Goal: Task Accomplishment & Management: Use online tool/utility

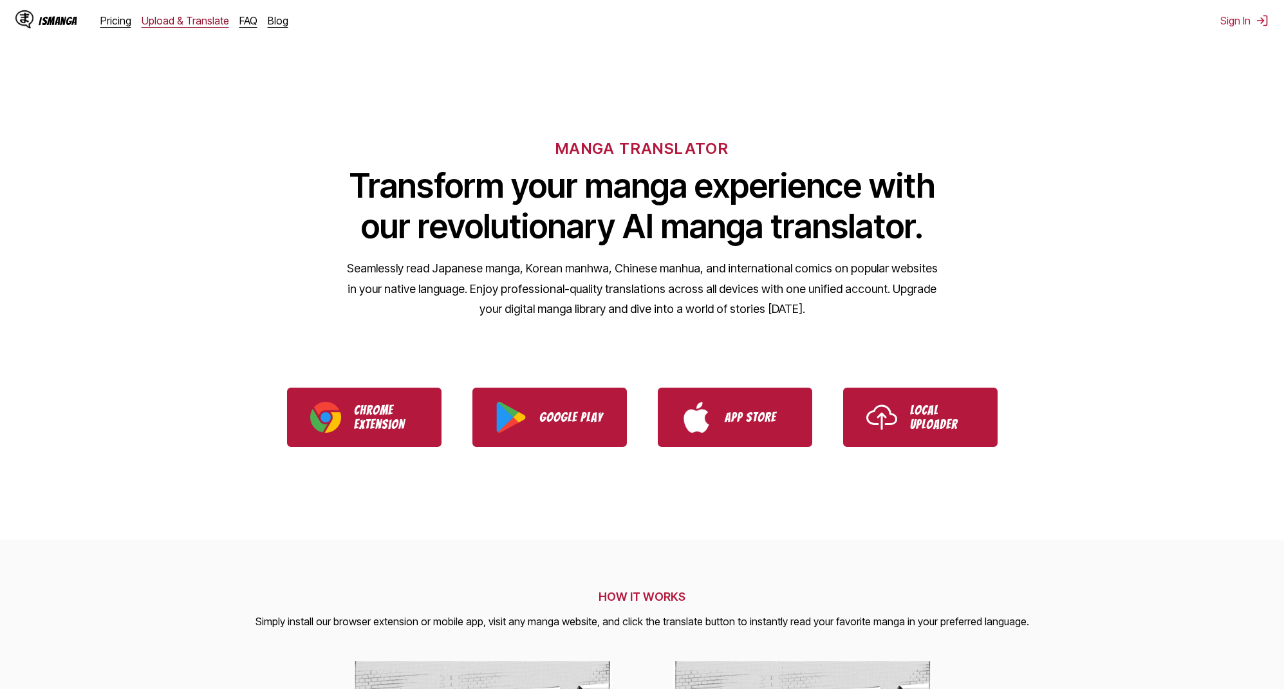
click at [168, 21] on link "Upload & Translate" at bounding box center [186, 20] width 88 height 13
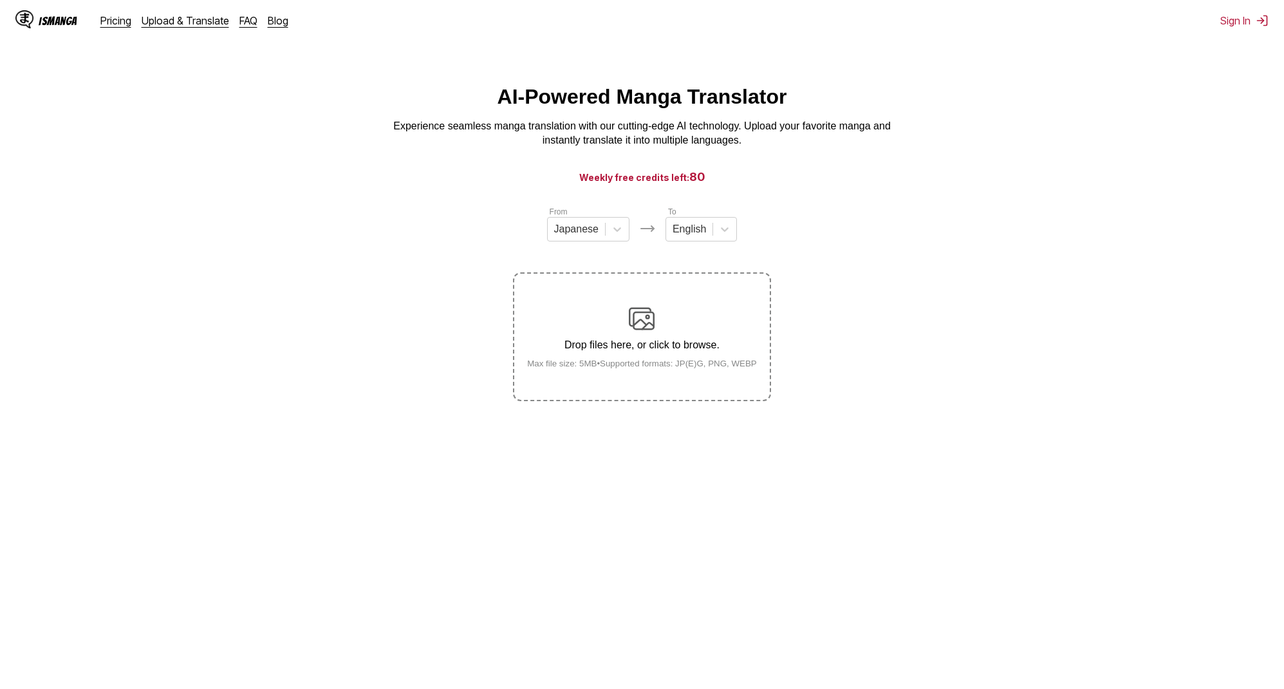
click at [680, 311] on div "Drop files here, or click to browse. Max file size: 5MB • Supported formats: JP…" at bounding box center [642, 337] width 250 height 62
click at [0, 0] on input "Drop files here, or click to browse. Max file size: 5MB • Supported formats: JP…" at bounding box center [0, 0] width 0 height 0
click at [675, 354] on div "Drop files here, or click to browse. Max file size: 5MB • Supported formats: JP…" at bounding box center [642, 337] width 250 height 62
click at [0, 0] on input "Drop files here, or click to browse. Max file size: 5MB • Supported formats: JP…" at bounding box center [0, 0] width 0 height 0
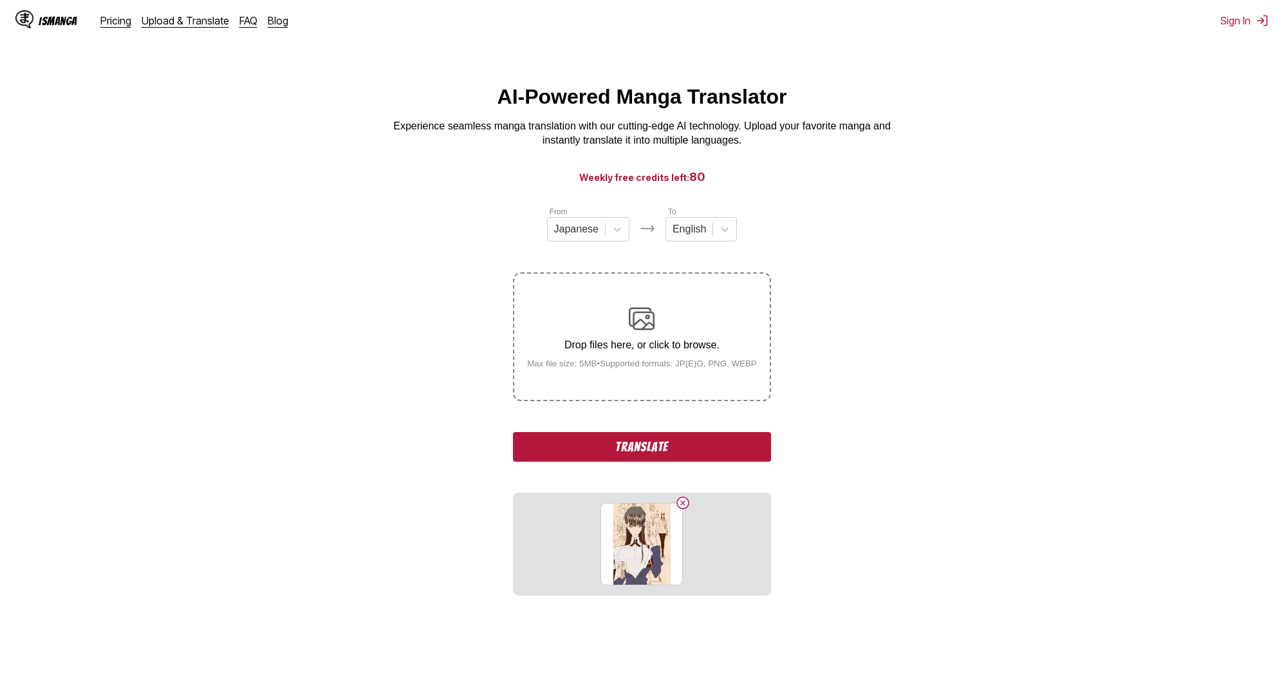
click at [642, 345] on p "Drop files here, or click to browse." at bounding box center [642, 345] width 250 height 12
click at [0, 0] on input "Drop files here, or click to browse. Max file size: 5MB • Supported formats: JP…" at bounding box center [0, 0] width 0 height 0
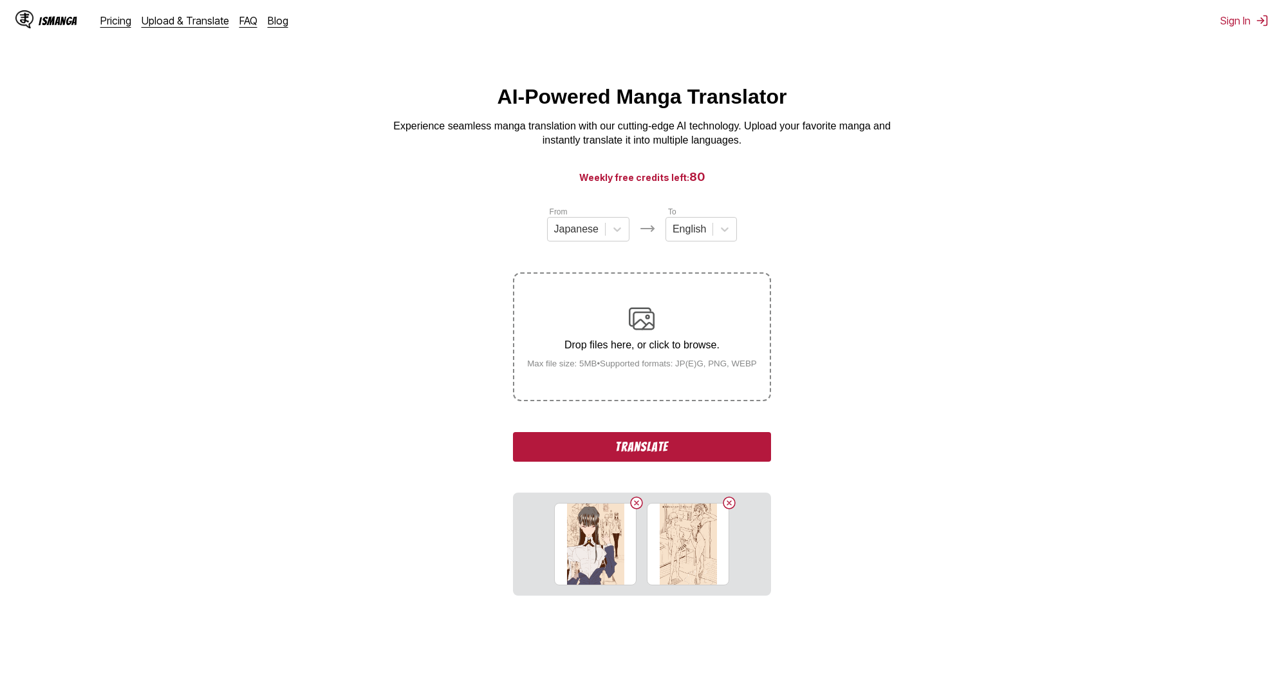
click at [675, 351] on p "Drop files here, or click to browse." at bounding box center [642, 345] width 250 height 12
click at [0, 0] on input "Drop files here, or click to browse. Max file size: 5MB • Supported formats: JP…" at bounding box center [0, 0] width 0 height 0
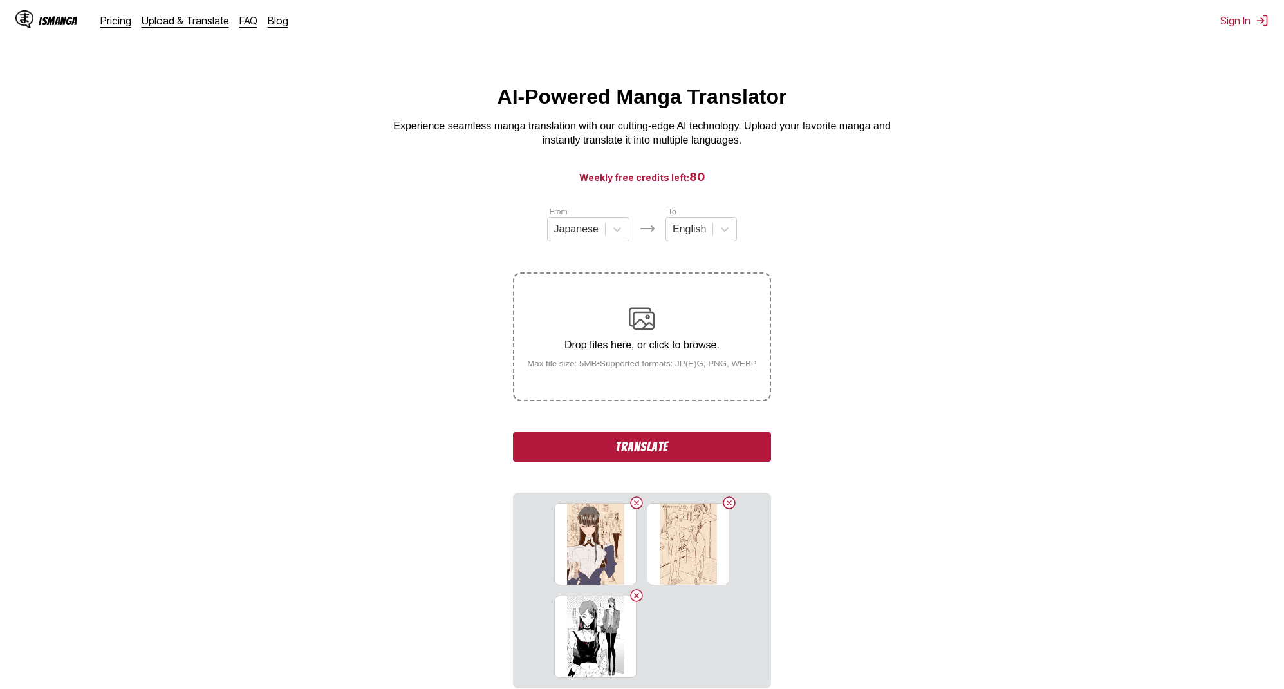
click at [592, 309] on div "Drop files here, or click to browse. Max file size: 5MB • Supported formats: JP…" at bounding box center [642, 337] width 250 height 62
click at [0, 0] on input "Drop files here, or click to browse. Max file size: 5MB • Supported formats: JP…" at bounding box center [0, 0] width 0 height 0
click at [642, 450] on button "Translate" at bounding box center [641, 447] width 257 height 30
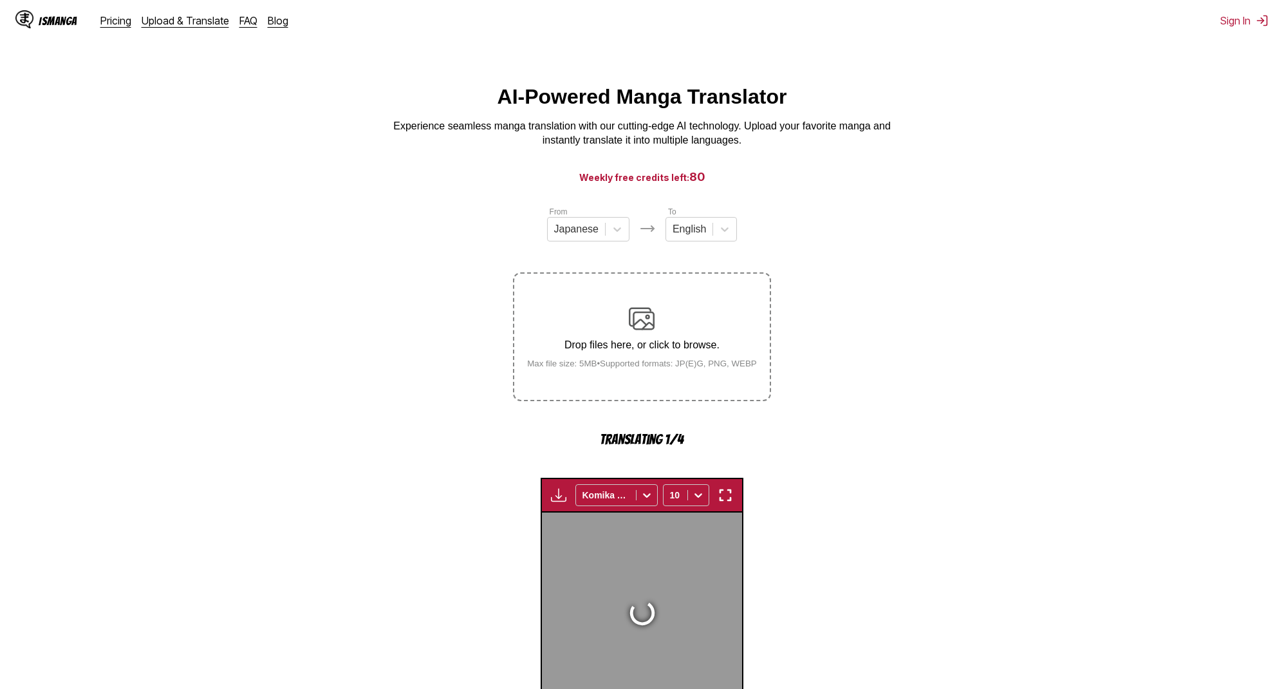
scroll to position [381, 0]
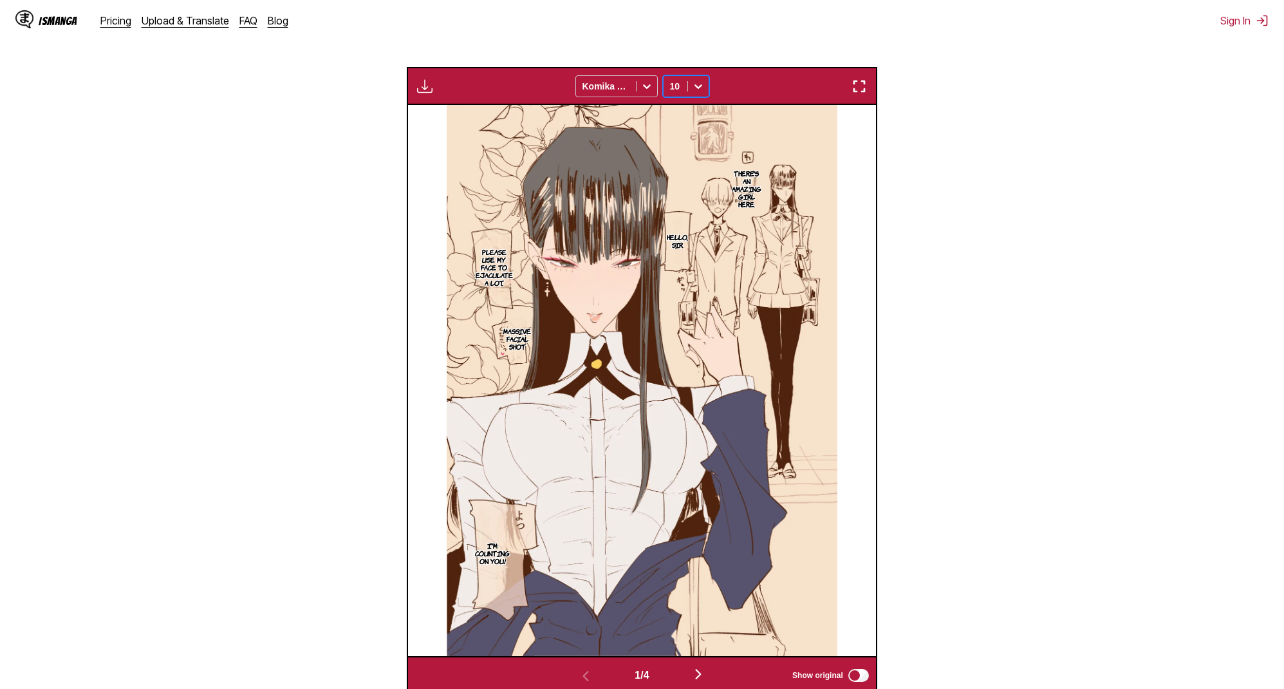
click at [862, 89] on img "button" at bounding box center [859, 86] width 15 height 15
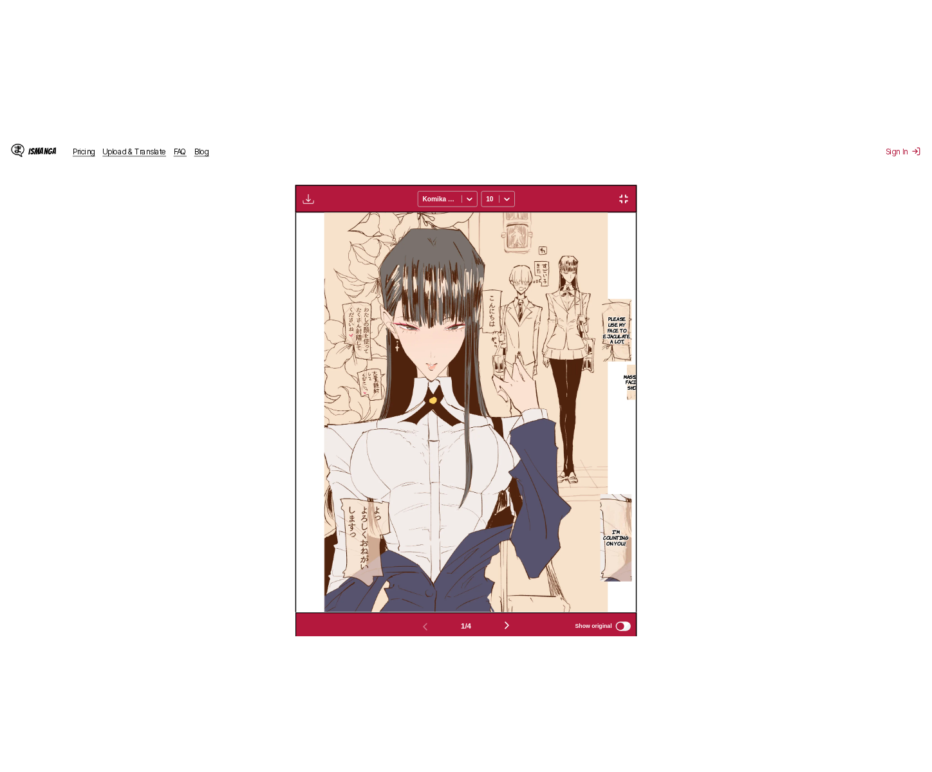
scroll to position [127, 0]
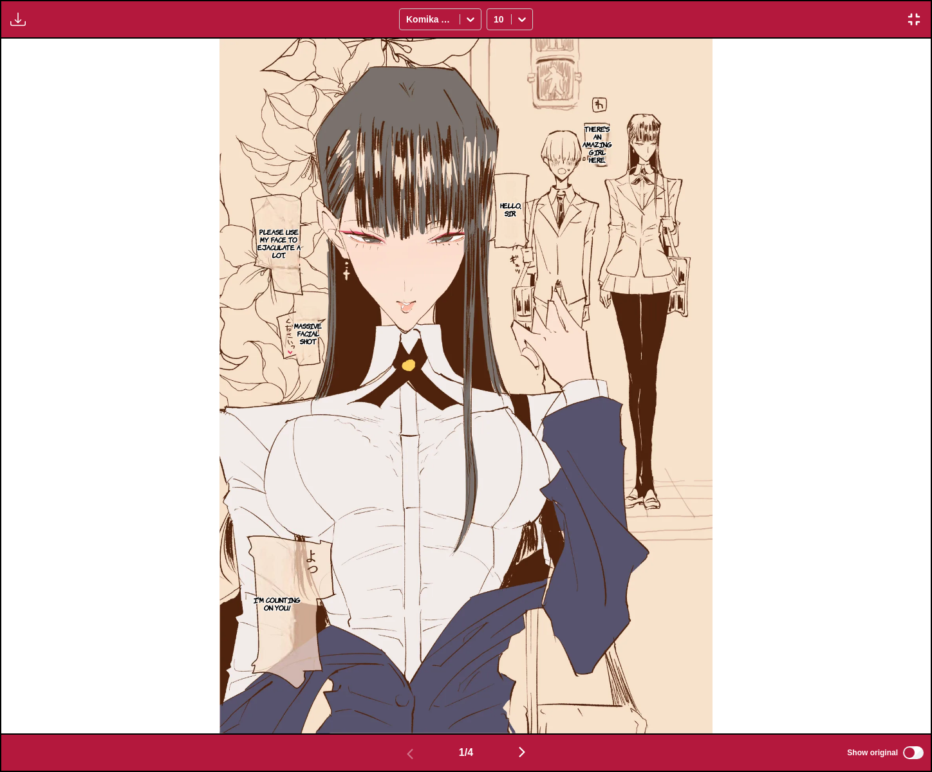
click at [530, 688] on img "button" at bounding box center [521, 752] width 15 height 15
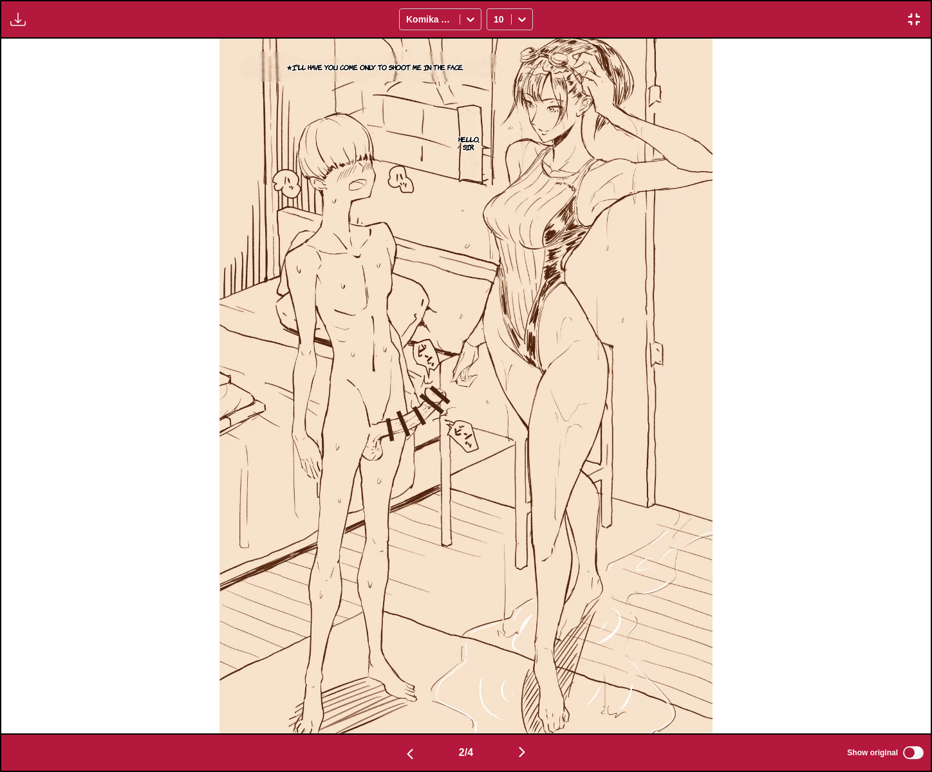
click at [528, 688] on img "button" at bounding box center [521, 752] width 15 height 15
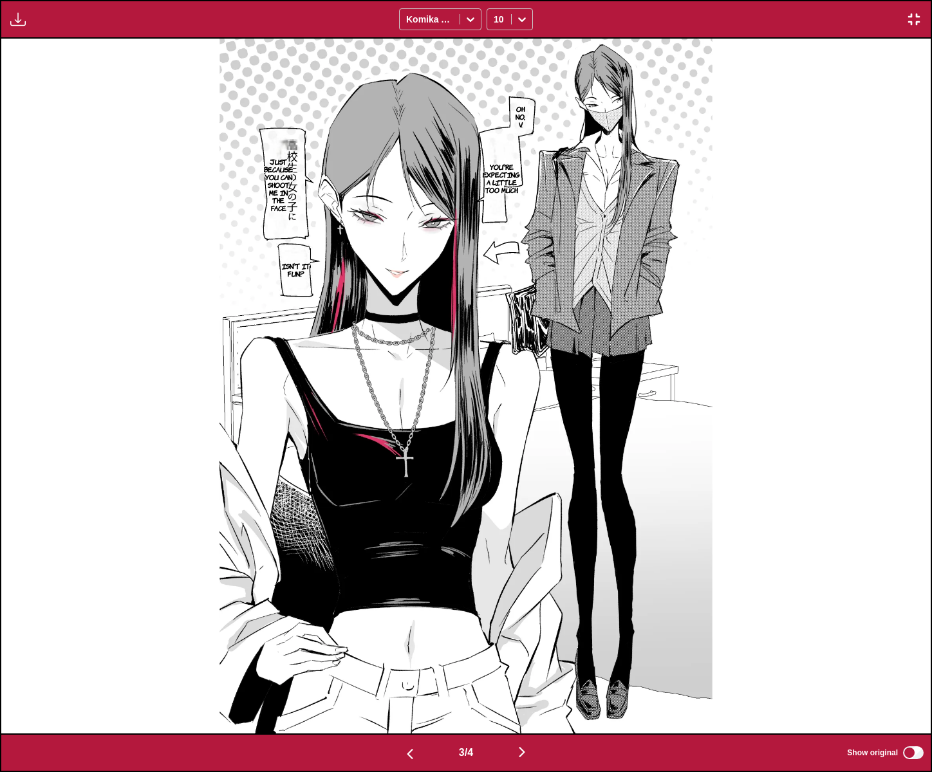
click at [535, 688] on button "button" at bounding box center [521, 753] width 77 height 19
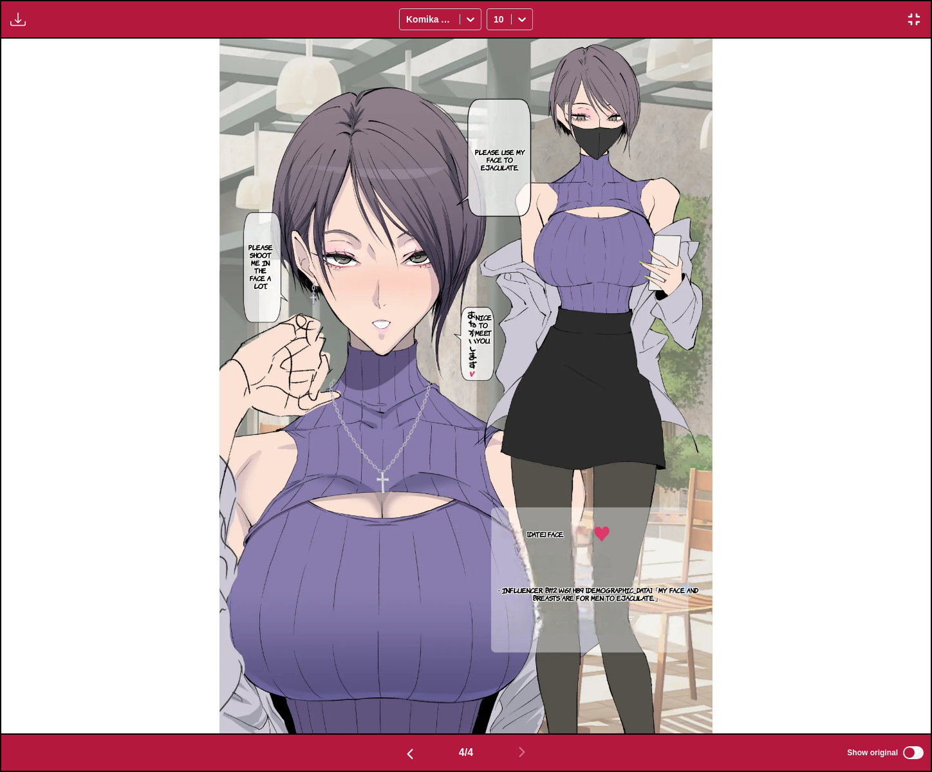
click at [911, 24] on img "button" at bounding box center [913, 19] width 15 height 15
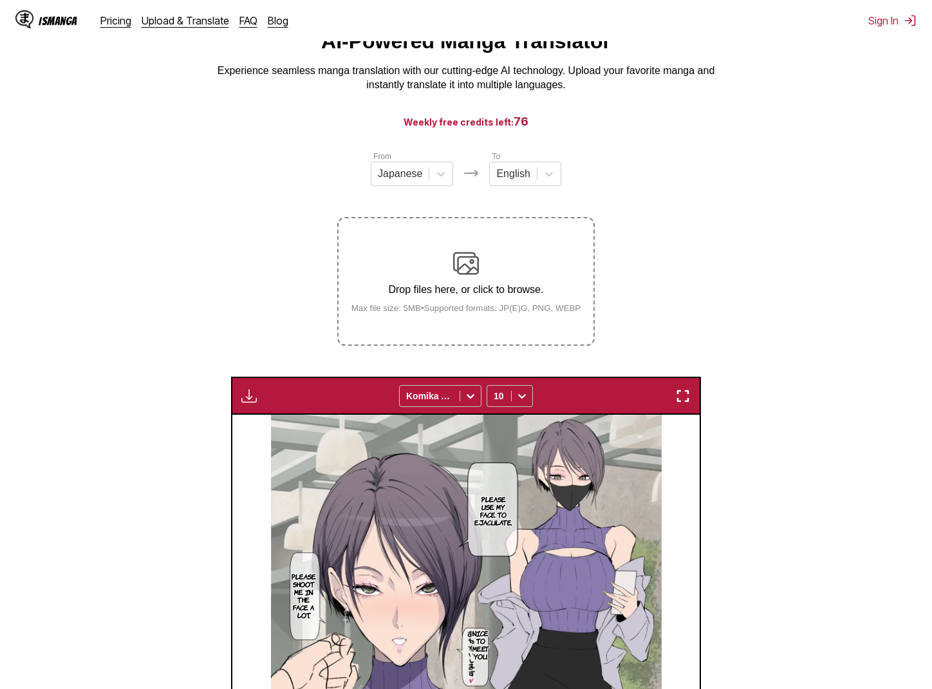
scroll to position [0, 0]
